Goal: Find specific page/section: Find specific page/section

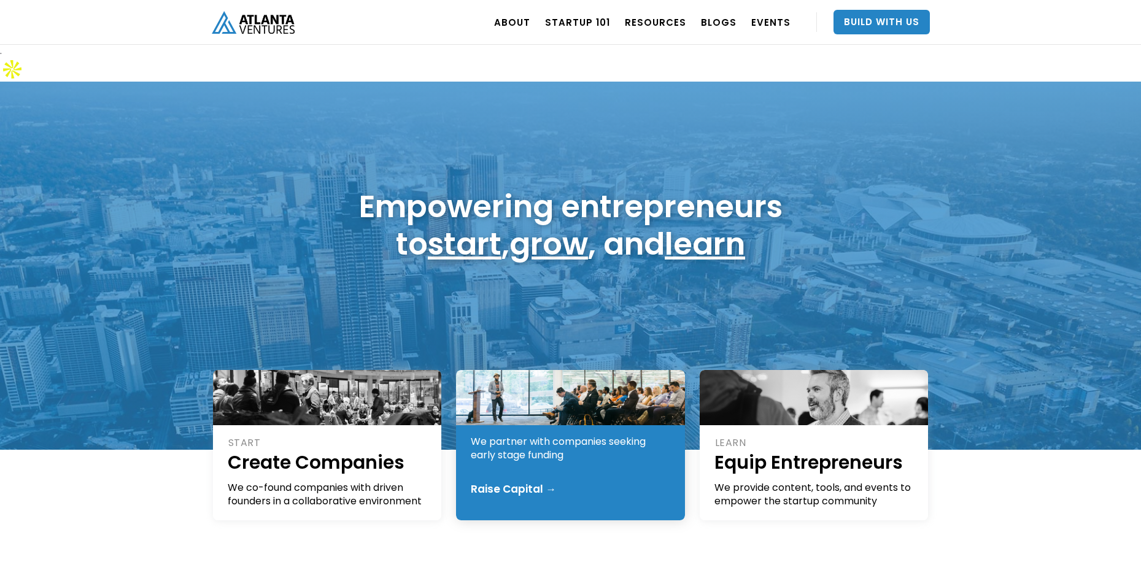
click at [564, 435] on div "We partner with companies seeking early stage funding" at bounding box center [571, 448] width 201 height 27
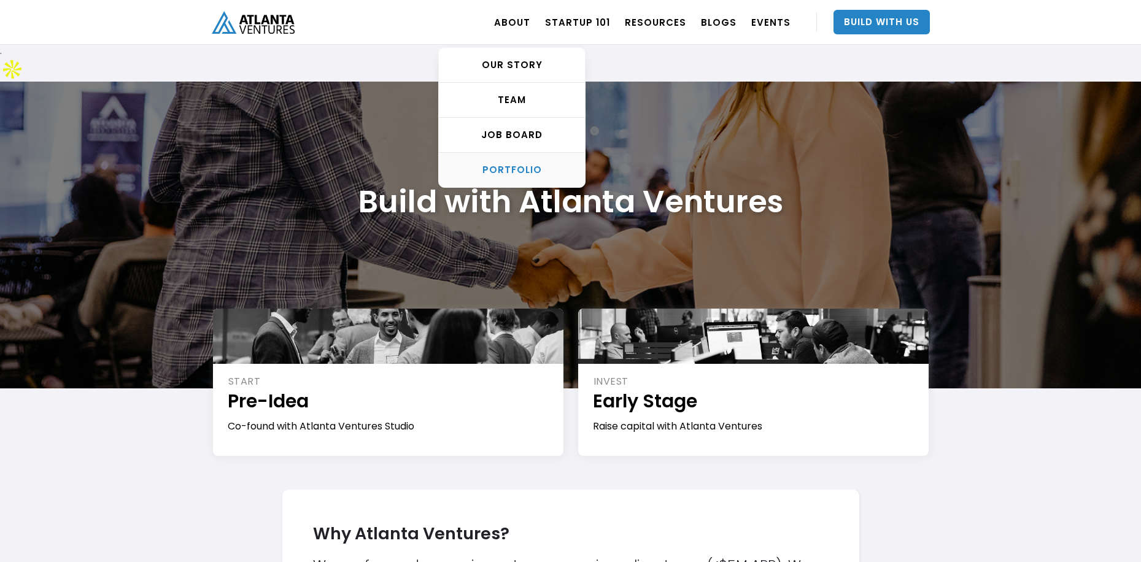
click at [528, 166] on div "PORTFOLIO" at bounding box center [512, 170] width 146 height 12
